Goal: Task Accomplishment & Management: Manage account settings

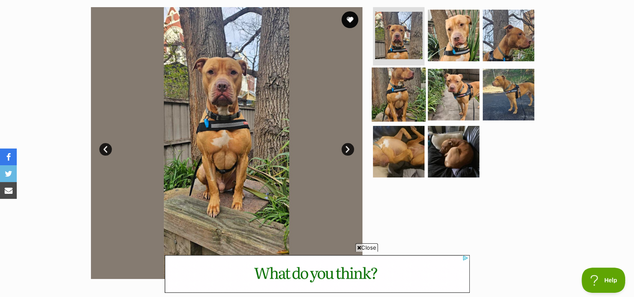
scroll to position [168, 0]
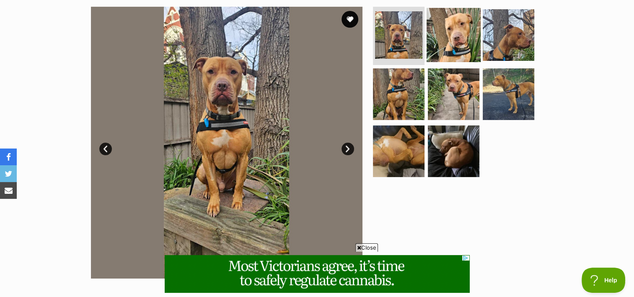
click at [449, 34] on img at bounding box center [454, 35] width 54 height 54
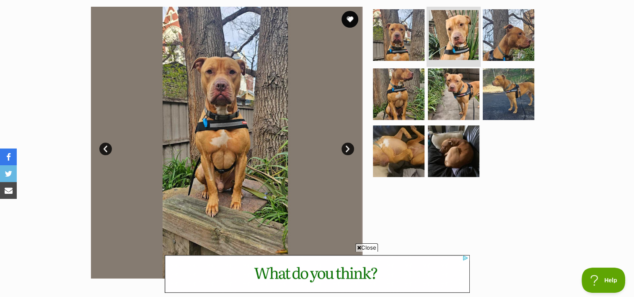
scroll to position [0, 0]
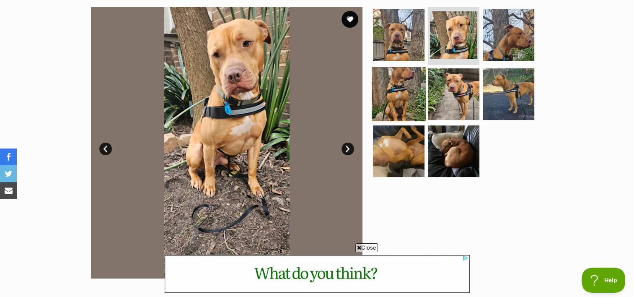
click at [402, 94] on img at bounding box center [399, 94] width 54 height 54
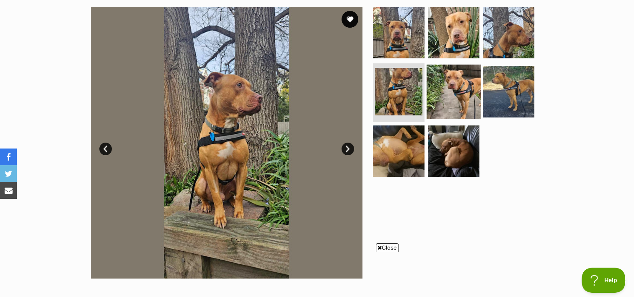
click at [445, 87] on img at bounding box center [454, 92] width 54 height 54
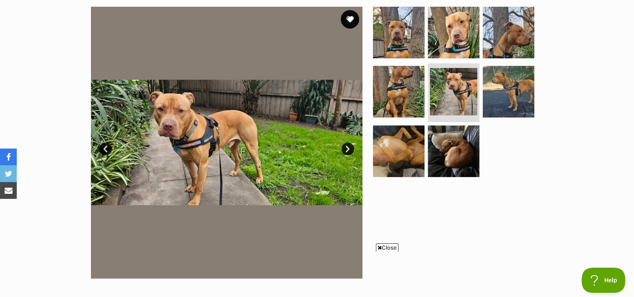
click at [350, 20] on button "favourite" at bounding box center [350, 19] width 18 height 18
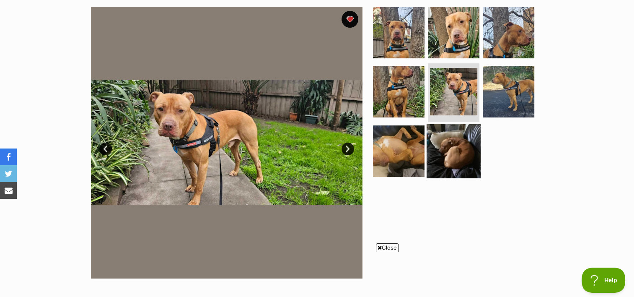
click at [462, 161] on img at bounding box center [454, 151] width 54 height 54
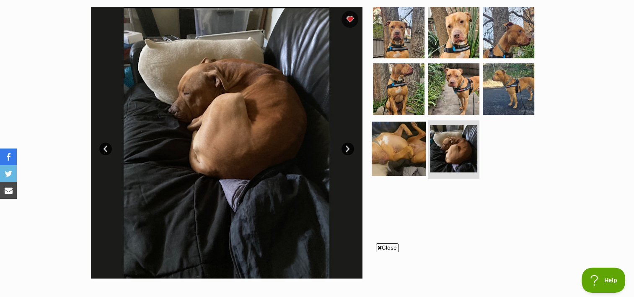
click at [404, 147] on img at bounding box center [399, 149] width 54 height 54
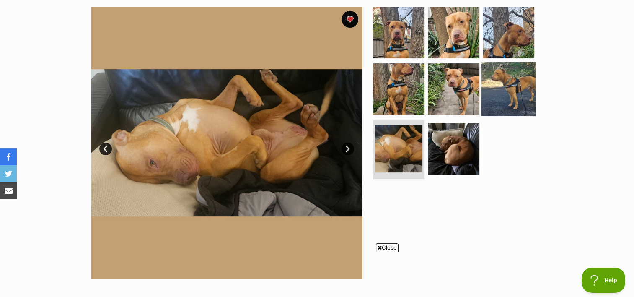
click at [517, 81] on img at bounding box center [508, 89] width 54 height 54
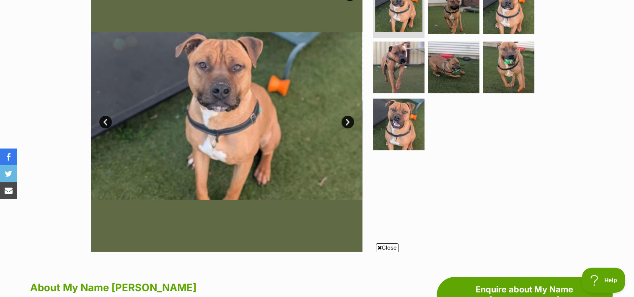
scroll to position [168, 0]
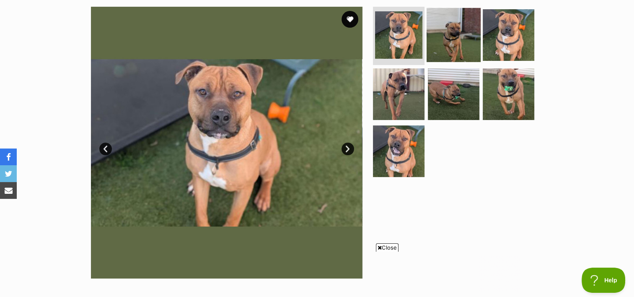
click at [454, 33] on img at bounding box center [454, 35] width 54 height 54
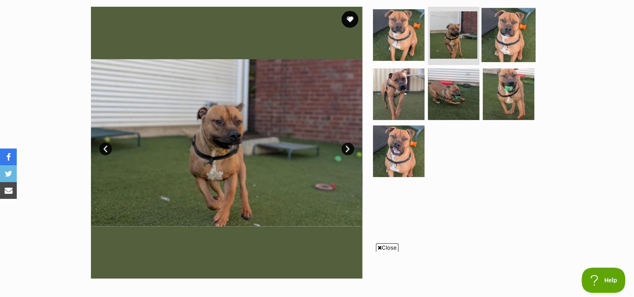
click at [498, 34] on img at bounding box center [508, 35] width 54 height 54
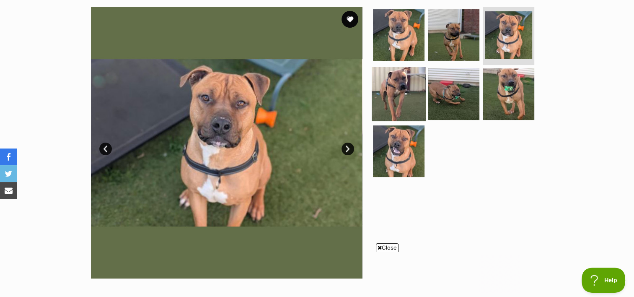
drag, startPoint x: 393, startPoint y: 80, endPoint x: 404, endPoint y: 85, distance: 12.6
click at [393, 80] on img at bounding box center [399, 94] width 54 height 54
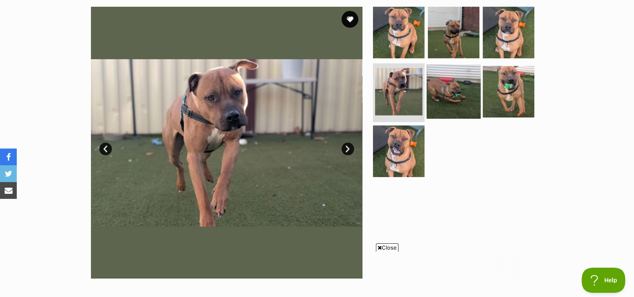
click at [448, 90] on img at bounding box center [454, 92] width 54 height 54
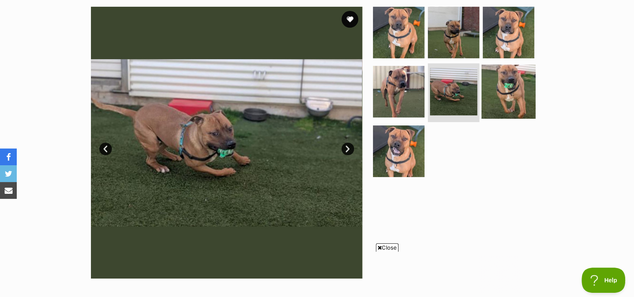
click at [508, 93] on img at bounding box center [508, 92] width 54 height 54
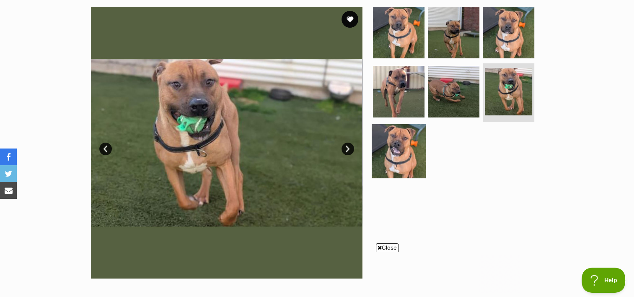
click at [401, 155] on img at bounding box center [399, 151] width 54 height 54
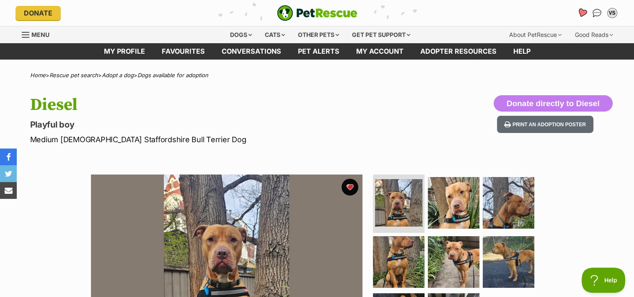
click at [581, 10] on icon "Favourites" at bounding box center [582, 13] width 10 height 10
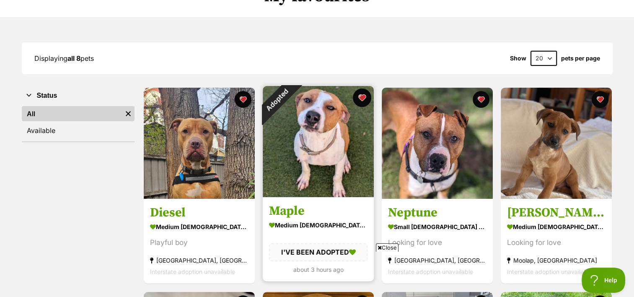
click at [362, 97] on button "favourite" at bounding box center [362, 97] width 18 height 18
